Goal: Find specific page/section: Find specific page/section

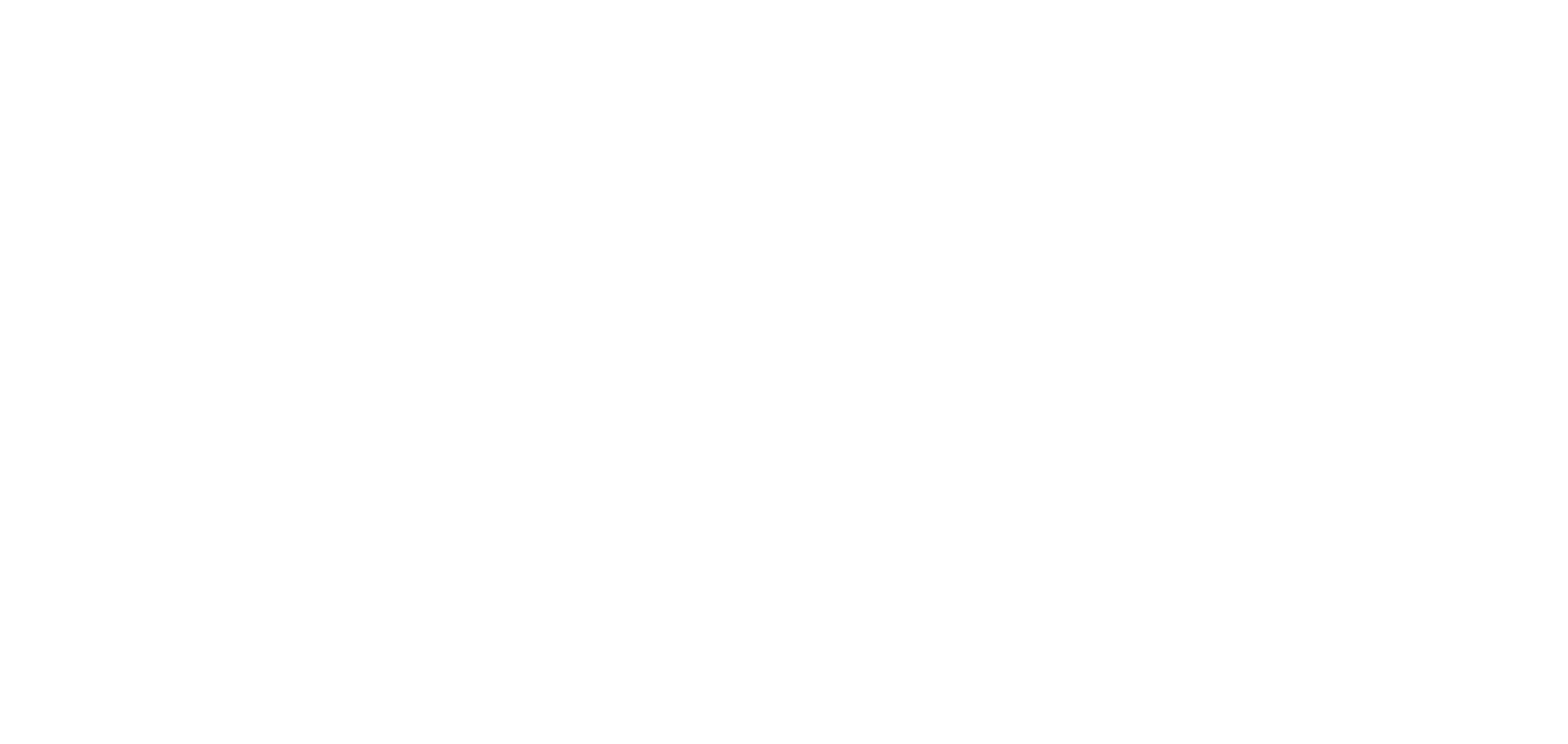
click at [889, 0] on html at bounding box center [784, 0] width 1568 height 0
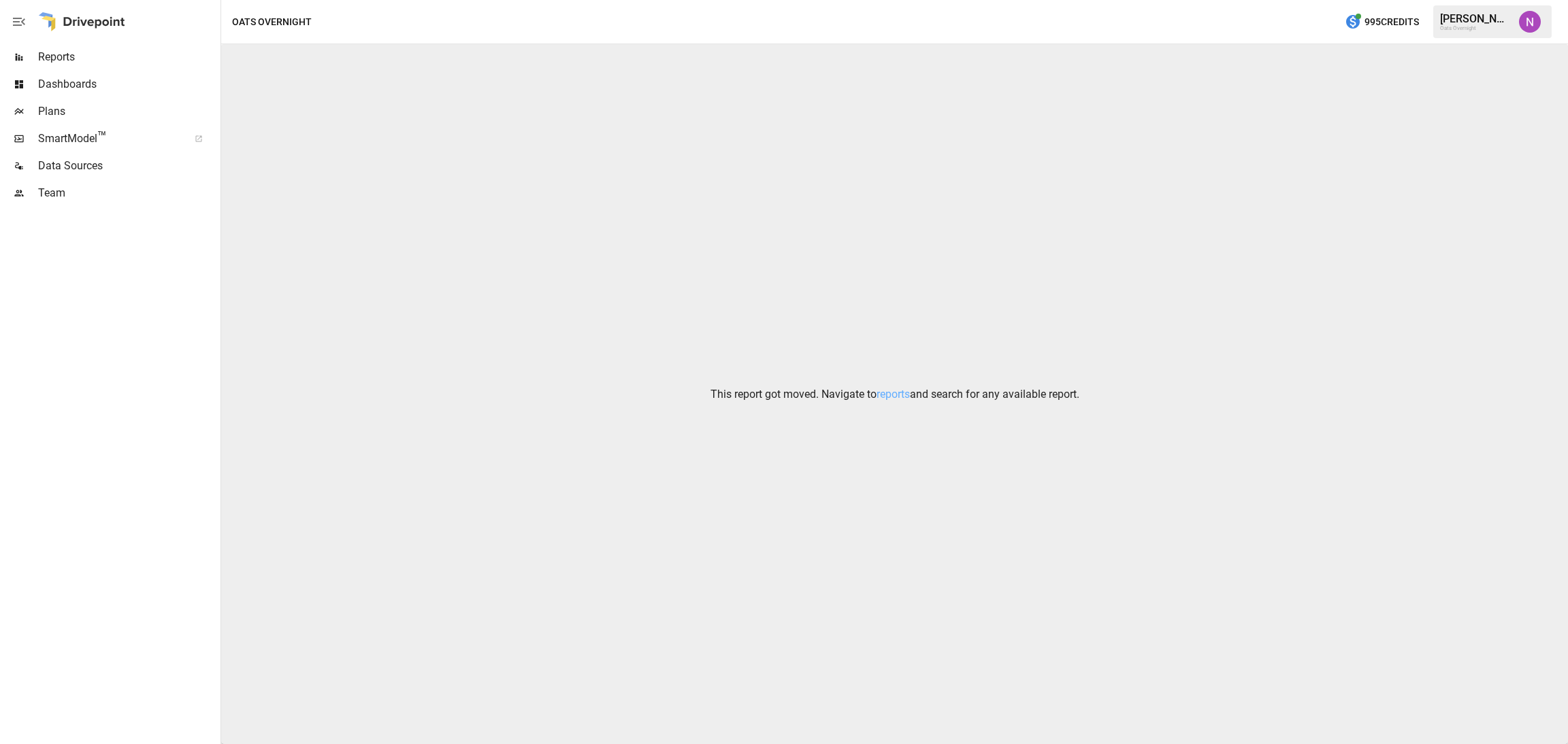
click at [58, 115] on span "Plans" at bounding box center [128, 111] width 180 height 16
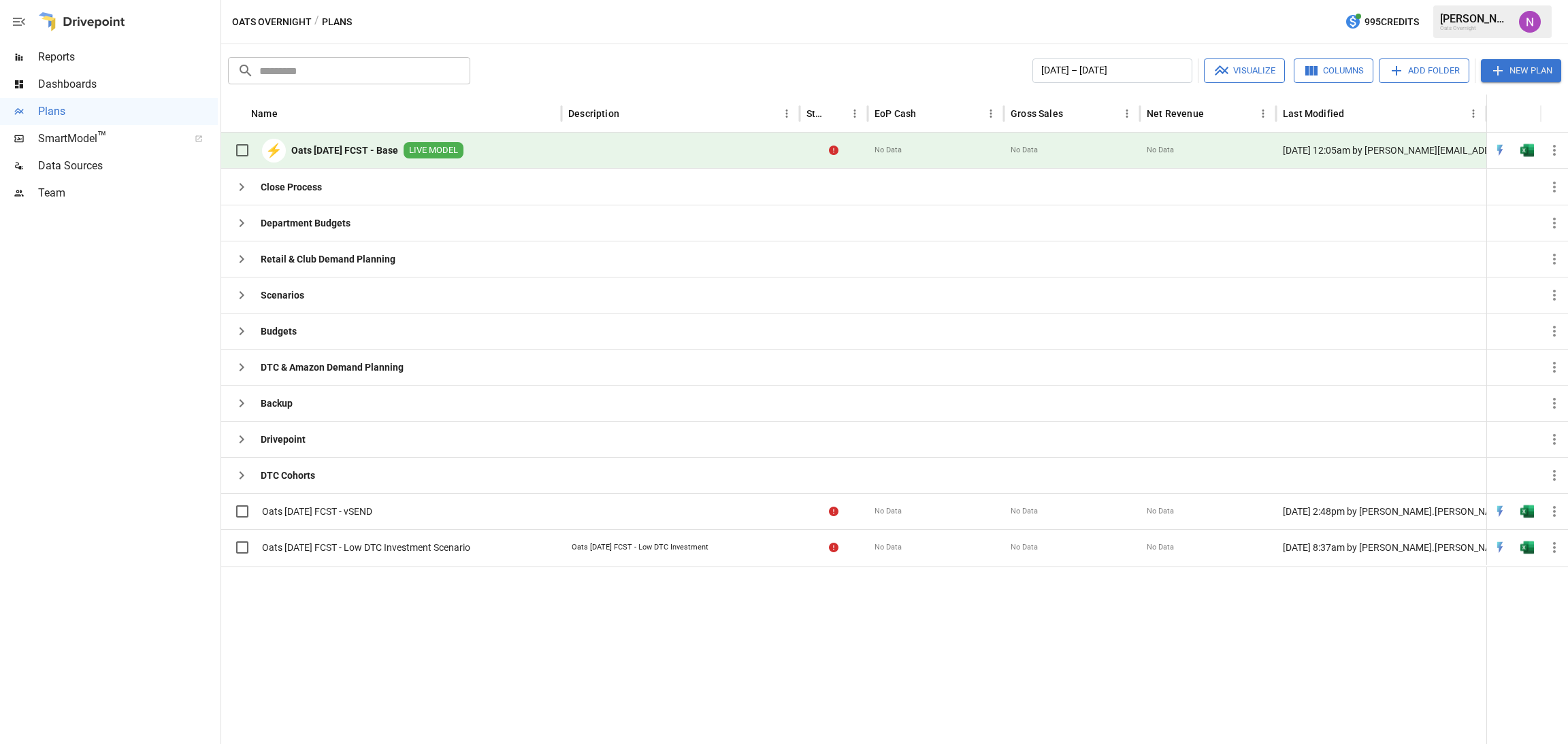
click at [348, 145] on b "Oats [DATE] FCST - Base" at bounding box center [345, 150] width 107 height 13
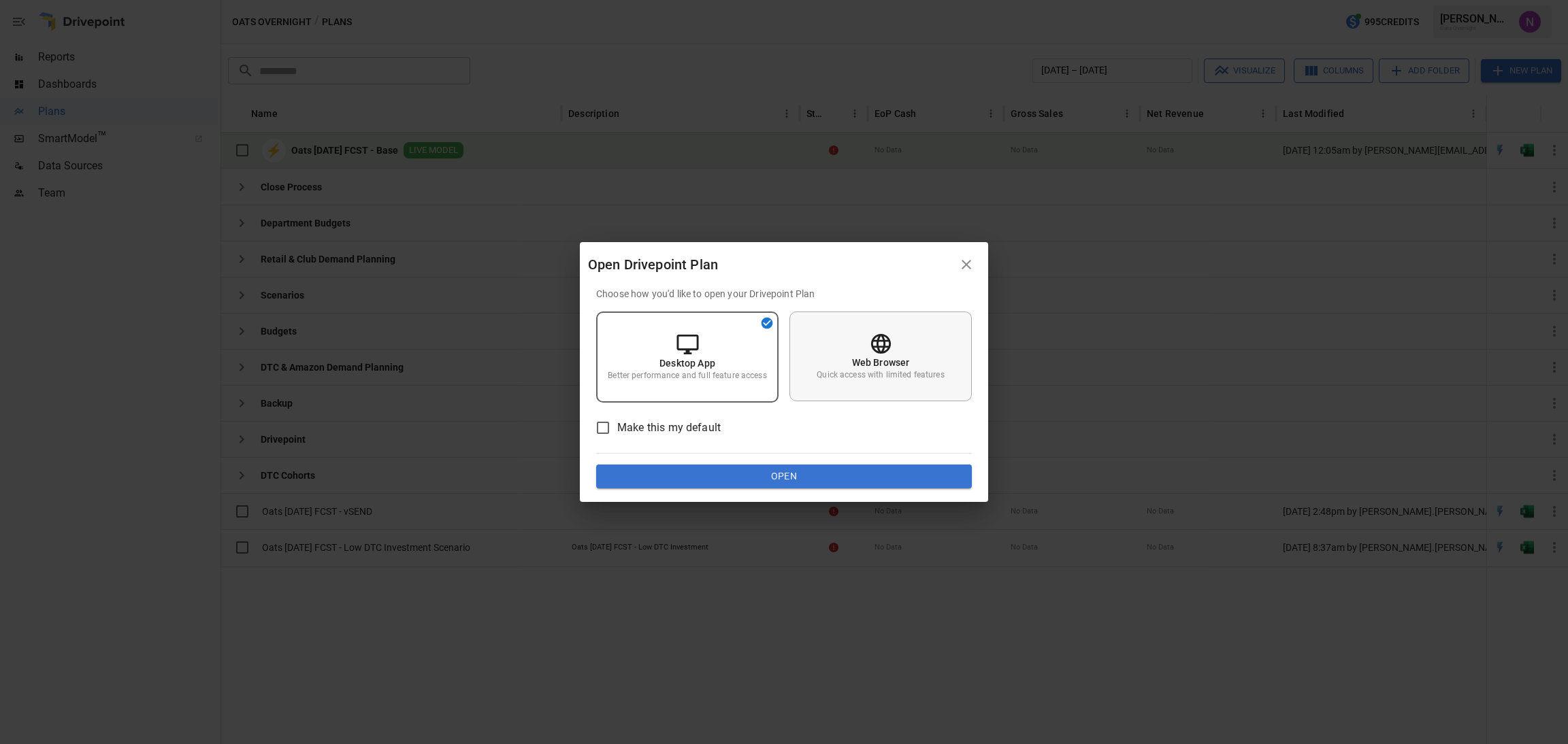
click at [897, 340] on div "Web Browser Quick access with limited features" at bounding box center [881, 356] width 183 height 90
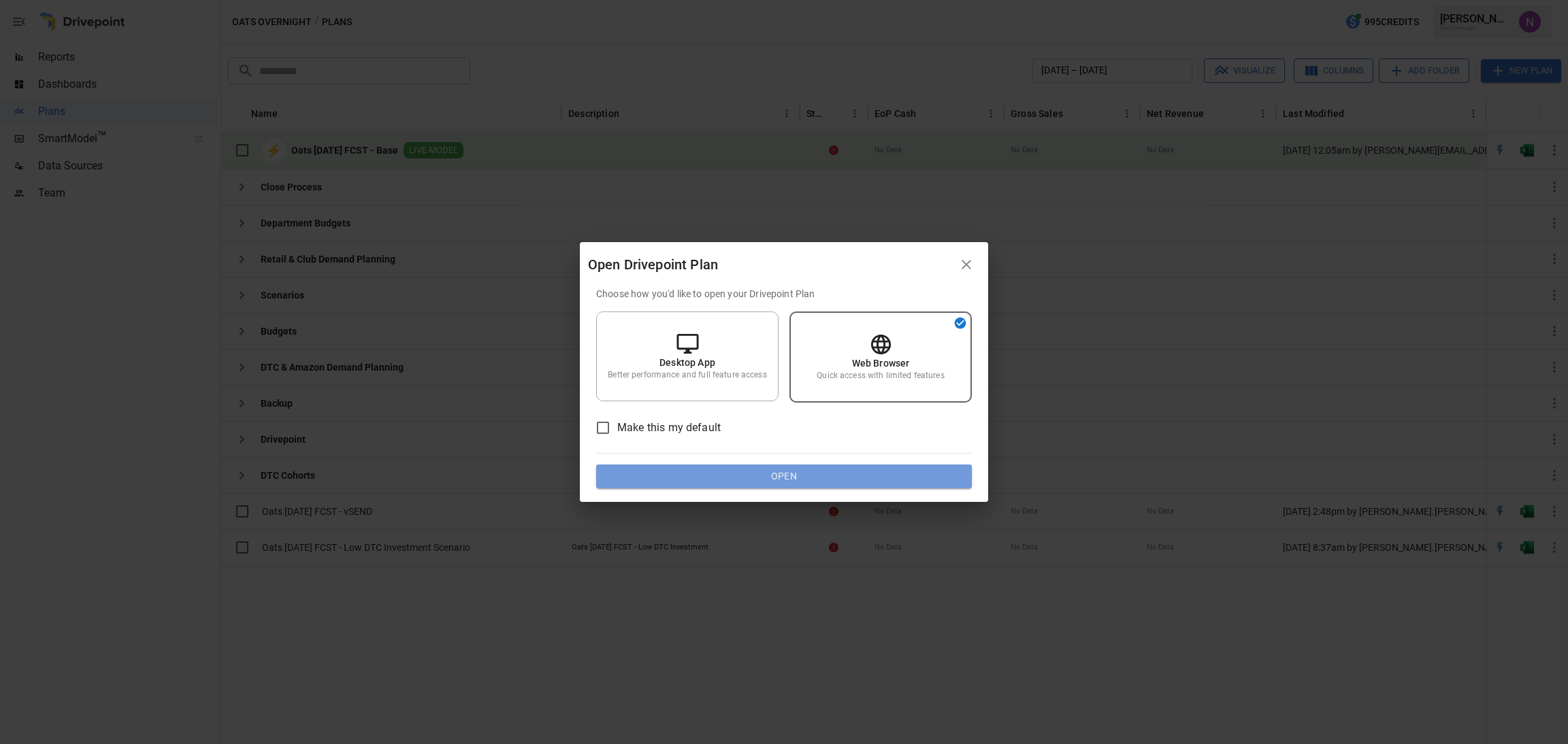
click at [885, 478] on button "Open" at bounding box center [784, 477] width 376 height 25
